Goal: Transaction & Acquisition: Purchase product/service

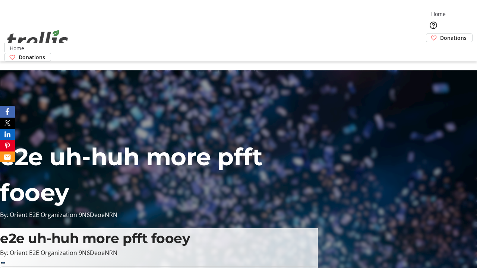
click at [440, 34] on span "Donations" at bounding box center [453, 38] width 26 height 8
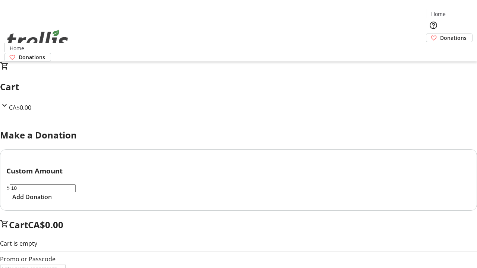
click at [52, 201] on span "Add Donation" at bounding box center [31, 197] width 39 height 9
